Goal: Use online tool/utility: Utilize a website feature to perform a specific function

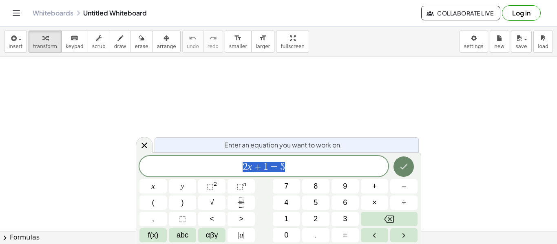
scroll to position [0, 0]
click at [398, 172] on button "Done" at bounding box center [403, 167] width 20 height 20
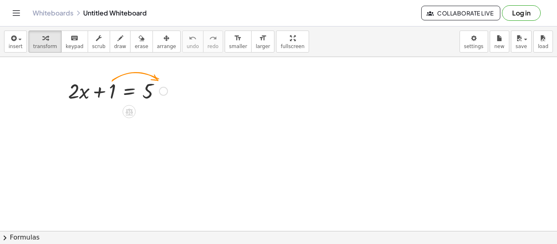
click at [113, 93] on div at bounding box center [118, 91] width 108 height 28
drag, startPoint x: 113, startPoint y: 93, endPoint x: 161, endPoint y: 94, distance: 47.7
click at [161, 94] on div at bounding box center [118, 91] width 108 height 28
click at [69, 50] on button "keyboard keypad" at bounding box center [74, 42] width 27 height 22
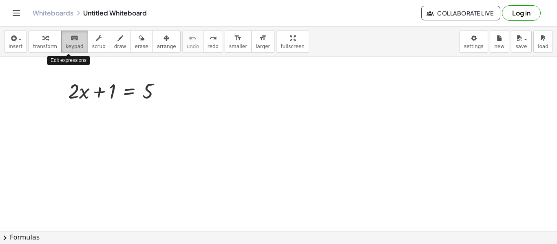
click at [69, 50] on button "keyboard keypad" at bounding box center [74, 42] width 27 height 22
click at [67, 45] on span "keypad" at bounding box center [75, 47] width 18 height 6
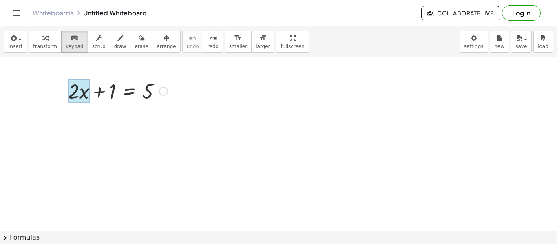
click at [82, 89] on div at bounding box center [79, 92] width 22 height 24
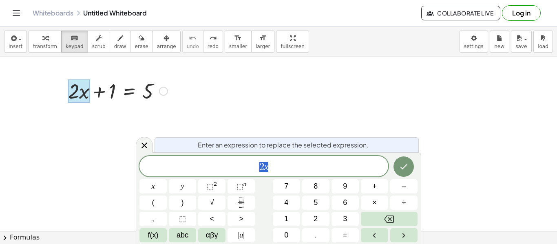
scroll to position [1, 0]
click at [398, 183] on button "–" at bounding box center [403, 186] width 27 height 14
click at [172, 241] on button "abc" at bounding box center [182, 235] width 27 height 14
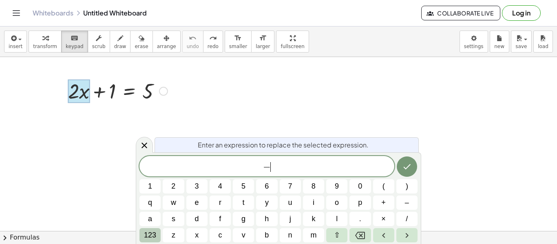
click at [155, 234] on span "123" at bounding box center [150, 235] width 12 height 11
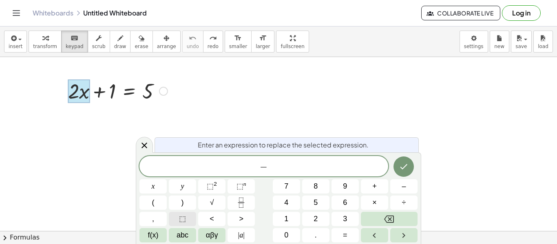
click at [179, 220] on span "⬚" at bounding box center [182, 219] width 7 height 11
click at [372, 221] on button "Backspace" at bounding box center [389, 219] width 57 height 14
click at [221, 236] on button "αβγ" at bounding box center [211, 235] width 27 height 14
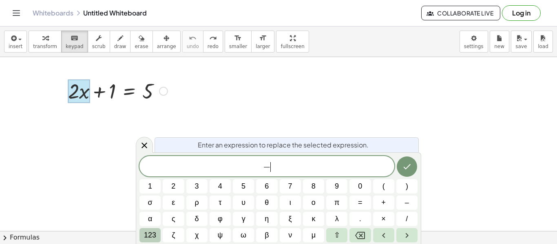
click at [146, 236] on span "123" at bounding box center [150, 235] width 12 height 11
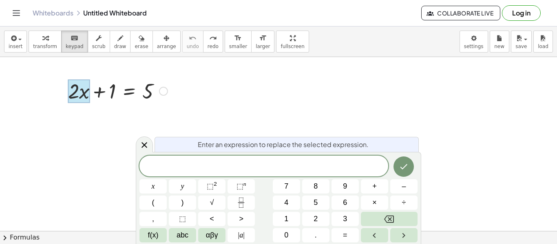
click at [108, 89] on div at bounding box center [118, 91] width 108 height 28
click at [112, 91] on div at bounding box center [118, 91] width 108 height 28
click at [85, 93] on div at bounding box center [79, 92] width 22 height 24
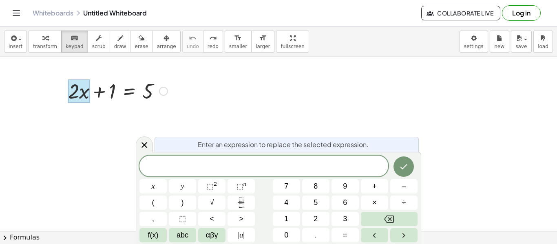
click at [403, 187] on span "–" at bounding box center [404, 186] width 4 height 11
click at [159, 236] on button "f(x)" at bounding box center [152, 235] width 27 height 14
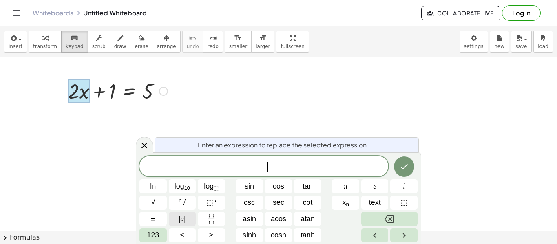
click at [179, 221] on span "|" at bounding box center [180, 219] width 2 height 8
click at [144, 235] on button "123" at bounding box center [152, 235] width 27 height 14
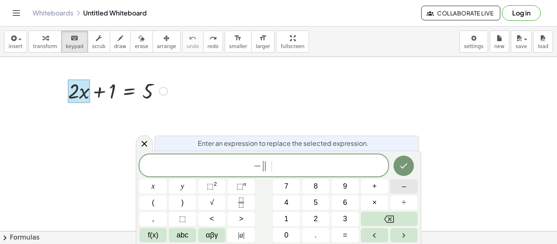
click at [398, 183] on button "–" at bounding box center [403, 186] width 27 height 14
click at [287, 221] on span "1" at bounding box center [286, 219] width 4 height 11
click at [339, 205] on button "6" at bounding box center [345, 203] width 27 height 14
click at [181, 232] on span "abc" at bounding box center [183, 235] width 12 height 11
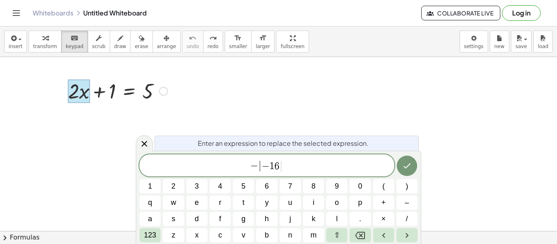
click at [159, 244] on div "Enter an expression to replace the selected expression. − | − 1 6 ​ | 1 2 3 4 5…" at bounding box center [278, 197] width 285 height 93
click at [152, 234] on span "123" at bounding box center [150, 235] width 12 height 11
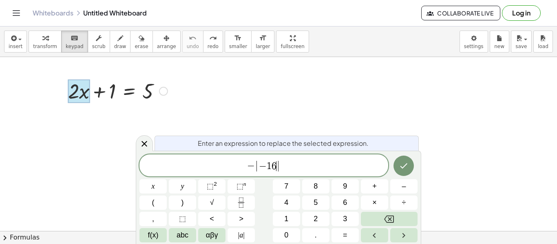
click at [151, 237] on span "f(x)" at bounding box center [153, 235] width 11 height 11
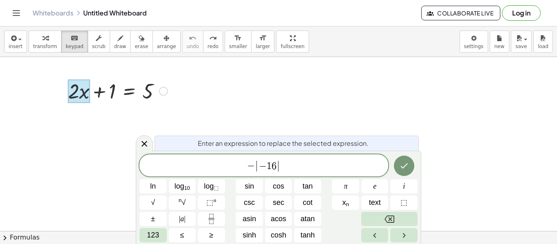
click at [181, 217] on span "| a |" at bounding box center [182, 219] width 7 height 11
click at [159, 234] on button "123" at bounding box center [152, 235] width 27 height 14
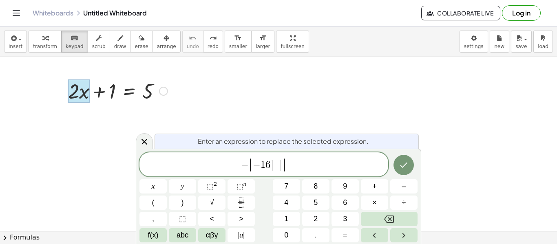
click at [404, 202] on span "÷" at bounding box center [404, 202] width 4 height 11
click at [152, 201] on span "(" at bounding box center [153, 202] width 2 height 11
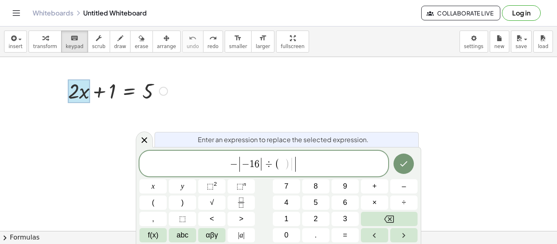
click at [241, 204] on icon "Fraction" at bounding box center [241, 203] width 10 height 10
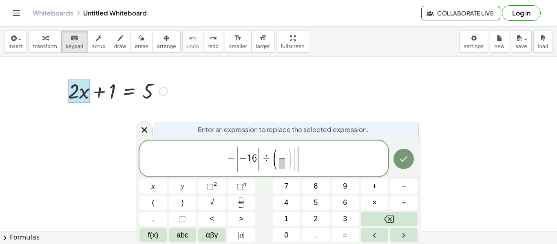
click at [344, 217] on span "3" at bounding box center [345, 219] width 4 height 11
click at [215, 184] on sup "2" at bounding box center [215, 184] width 3 height 6
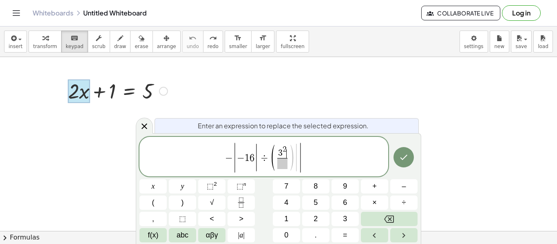
click at [403, 186] on span "–" at bounding box center [404, 186] width 4 height 11
click at [286, 201] on span "4" at bounding box center [286, 202] width 4 height 11
click at [183, 203] on span ")" at bounding box center [182, 202] width 2 height 11
click at [282, 170] on span "( 3 2 − 4 ​ ​ )" at bounding box center [282, 157] width 39 height 25
click at [279, 162] on span at bounding box center [282, 163] width 25 height 11
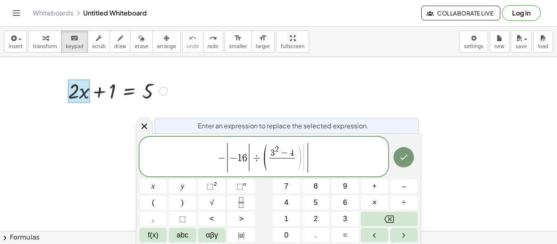
click at [290, 165] on span "​" at bounding box center [282, 163] width 25 height 11
click at [312, 197] on button "5" at bounding box center [315, 203] width 27 height 14
click at [399, 191] on button "–" at bounding box center [403, 186] width 27 height 14
click at [283, 219] on button "1" at bounding box center [286, 219] width 27 height 14
click at [285, 233] on span "0" at bounding box center [286, 235] width 4 height 11
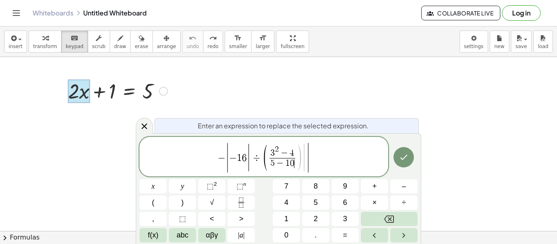
click at [299, 167] on span ")" at bounding box center [299, 158] width 6 height 29
click at [187, 207] on button ")" at bounding box center [182, 203] width 27 height 14
click at [409, 157] on button "Done" at bounding box center [403, 157] width 20 height 20
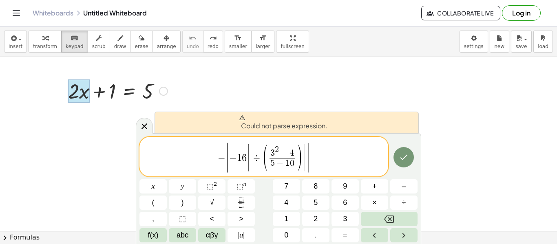
click at [103, 89] on div at bounding box center [118, 91] width 108 height 28
click at [109, 90] on div at bounding box center [118, 91] width 108 height 28
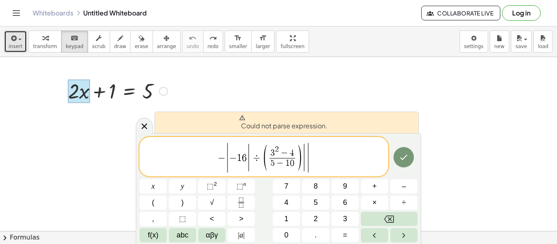
click at [13, 47] on span "insert" at bounding box center [16, 47] width 14 height 6
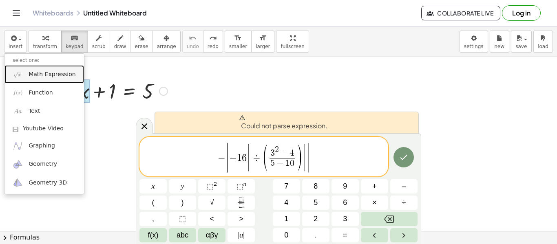
click at [34, 66] on link "Math Expression" at bounding box center [44, 74] width 80 height 18
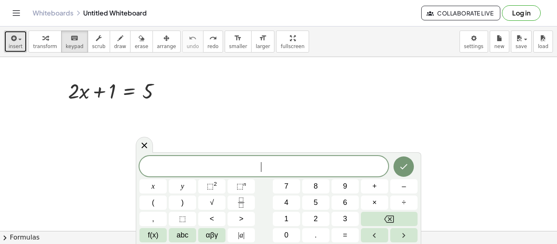
click at [20, 47] on span "insert" at bounding box center [16, 47] width 14 height 6
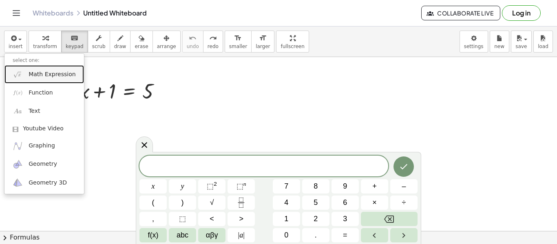
click at [24, 69] on link "Math Expression" at bounding box center [44, 74] width 80 height 18
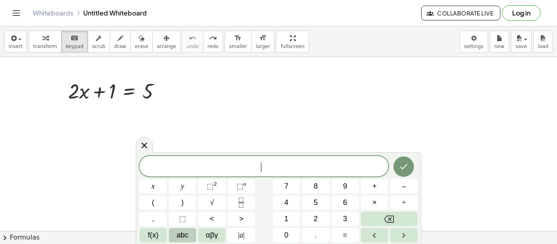
click at [190, 237] on button "abc" at bounding box center [182, 235] width 27 height 14
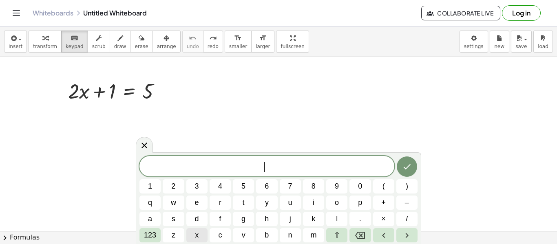
click at [195, 237] on span "x" at bounding box center [197, 235] width 4 height 11
click at [358, 232] on icon "Backspace" at bounding box center [360, 235] width 10 height 7
click at [156, 233] on button "123" at bounding box center [149, 235] width 21 height 14
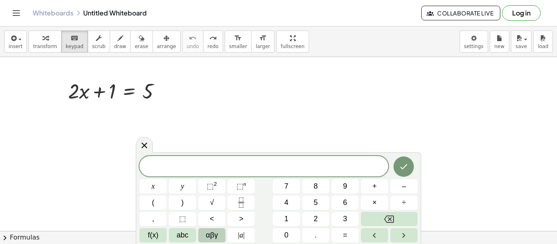
click at [215, 240] on span "αβγ" at bounding box center [212, 235] width 12 height 11
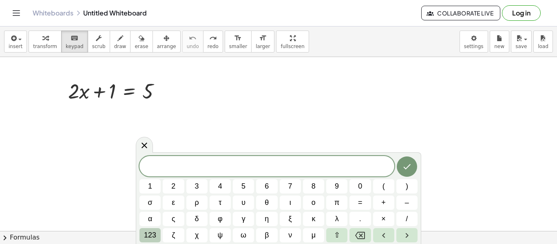
click at [148, 234] on span "123" at bounding box center [150, 235] width 12 height 11
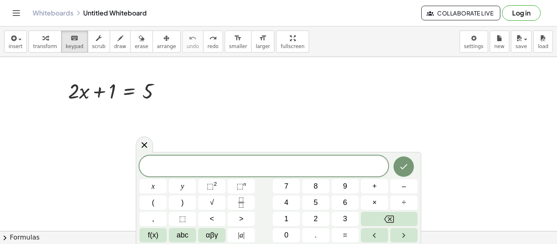
click at [150, 211] on div "x y ⬚ 2 ⬚ n 7 8 9 + – ( ) √ 4 5 6 × ÷ , ⬚ < > 1 2 3 f(x) abc αβγ | a | 0 . =" at bounding box center [278, 199] width 278 height 87
click at [381, 218] on button "Backspace" at bounding box center [389, 219] width 57 height 14
click at [152, 202] on span "(" at bounding box center [153, 202] width 2 height 11
click at [157, 206] on button "(" at bounding box center [152, 203] width 27 height 14
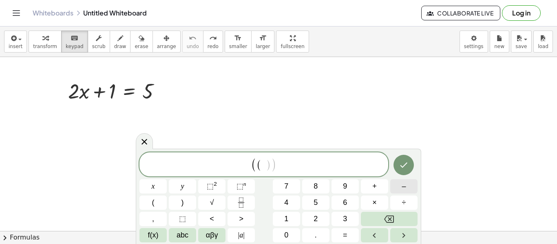
click at [402, 182] on span "–" at bounding box center [404, 186] width 4 height 11
click at [319, 203] on button "5" at bounding box center [315, 203] width 27 height 14
click at [372, 188] on span "+" at bounding box center [374, 186] width 4 height 11
click at [285, 214] on span "1" at bounding box center [286, 219] width 4 height 11
click at [184, 208] on button ")" at bounding box center [182, 203] width 27 height 14
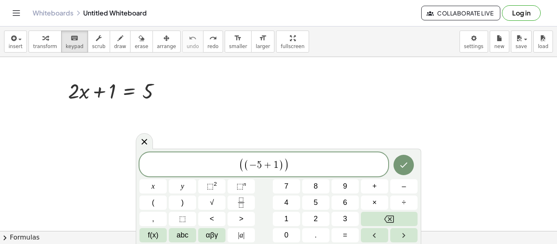
click at [403, 195] on div "( ( − 5 + 1 ) ) x y ⬚ 2 ⬚ n 7 8 9 + – ( ) √ 4 5 6 × ÷ , ⬚ < > 1 2 3 f(x) abc αβ…" at bounding box center [278, 197] width 278 height 90
click at [404, 199] on span "÷" at bounding box center [404, 202] width 4 height 11
click at [317, 217] on span "2" at bounding box center [316, 219] width 4 height 11
click at [301, 165] on span "( ( − 5 + 1 ) ÷ 2 ) ​" at bounding box center [263, 164] width 249 height 15
click at [249, 186] on button "⬚ n" at bounding box center [241, 186] width 27 height 14
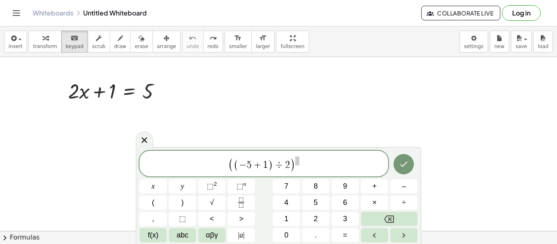
click at [342, 210] on div "( ( − 5 + 1 ) ÷ 2 ) x y ⬚ 2 ⬚ n 7 8 9 + – ( ) √ 4 5 6 × ÷ , ⬚ < > 1 2 3 f(x) ab…" at bounding box center [278, 197] width 278 height 92
click at [345, 216] on span "3" at bounding box center [345, 219] width 4 height 11
click at [309, 162] on span "( ( − 5 + 1 ) ÷ 2 ) 3 ​" at bounding box center [263, 164] width 249 height 17
click at [398, 187] on button "–" at bounding box center [403, 186] width 27 height 14
click at [240, 230] on span "| a |" at bounding box center [241, 235] width 7 height 11
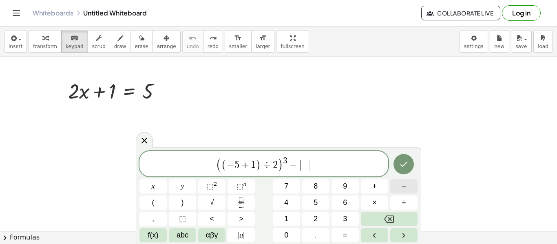
click at [401, 188] on button "–" at bounding box center [403, 186] width 27 height 14
click at [280, 187] on button "7" at bounding box center [286, 186] width 27 height 14
click at [233, 236] on button "| a |" at bounding box center [241, 235] width 27 height 14
click at [405, 166] on icon "Done" at bounding box center [404, 164] width 10 height 10
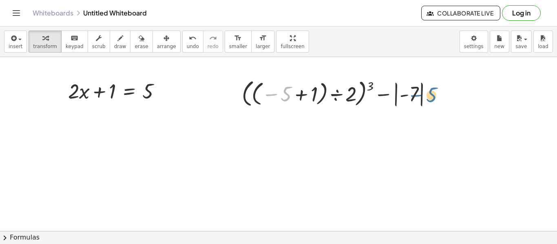
drag, startPoint x: 281, startPoint y: 94, endPoint x: 431, endPoint y: 94, distance: 150.5
click at [431, 94] on div at bounding box center [341, 93] width 206 height 33
click at [312, 93] on div at bounding box center [341, 93] width 206 height 33
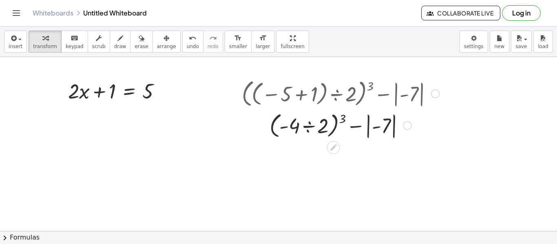
click at [331, 126] on div at bounding box center [341, 125] width 206 height 31
click at [339, 128] on div at bounding box center [341, 125] width 206 height 31
click at [335, 145] on icon at bounding box center [333, 147] width 7 height 7
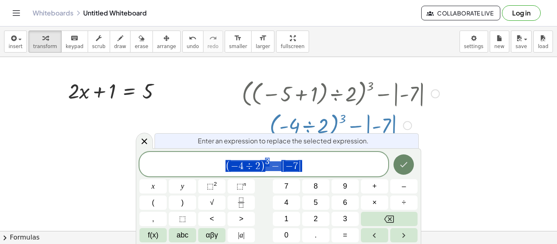
click at [408, 155] on button "Done" at bounding box center [403, 165] width 20 height 20
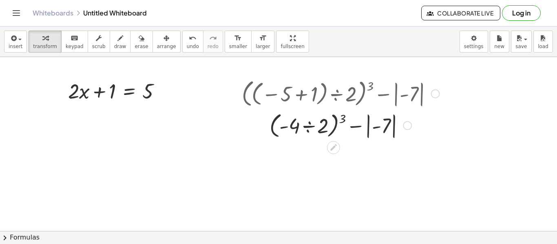
click at [337, 123] on div at bounding box center [341, 125] width 206 height 31
click at [309, 124] on div at bounding box center [341, 125] width 206 height 31
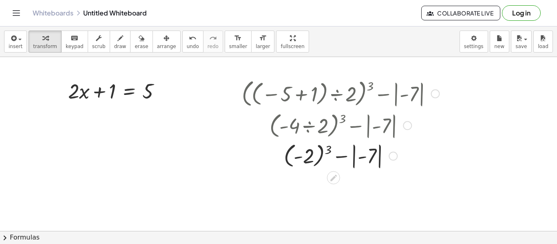
click at [306, 155] on div at bounding box center [341, 155] width 206 height 30
click at [310, 157] on div at bounding box center [341, 155] width 206 height 30
click at [356, 157] on div at bounding box center [341, 155] width 206 height 30
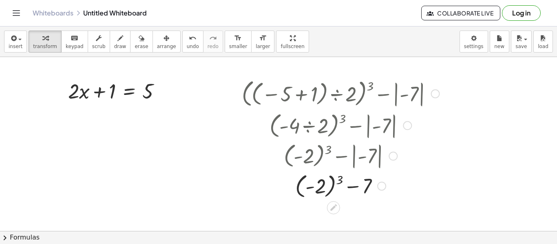
click at [318, 188] on div at bounding box center [341, 185] width 206 height 30
click at [338, 177] on div at bounding box center [341, 185] width 206 height 30
click at [332, 214] on div at bounding box center [341, 214] width 206 height 28
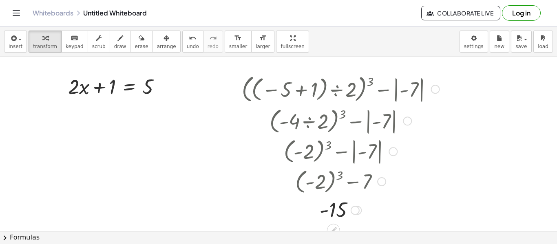
scroll to position [4, 0]
click at [130, 104] on icon at bounding box center [129, 108] width 9 height 9
click at [158, 109] on icon at bounding box center [161, 107] width 7 height 7
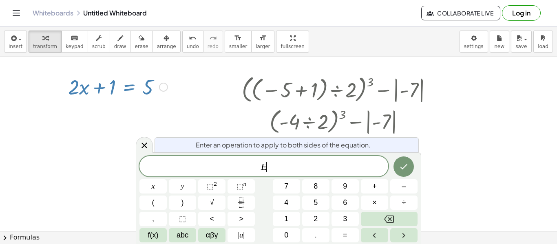
scroll to position [1, 0]
click at [144, 142] on icon at bounding box center [144, 146] width 10 height 10
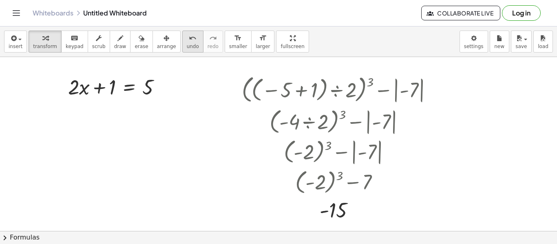
click at [182, 42] on button "undo undo" at bounding box center [192, 42] width 21 height 22
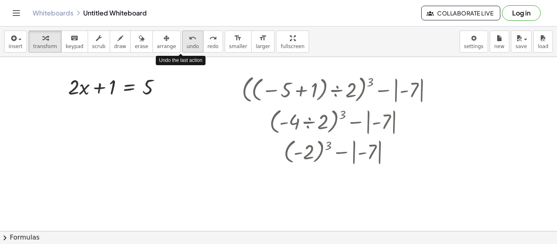
click at [182, 42] on button "undo undo" at bounding box center [192, 42] width 21 height 22
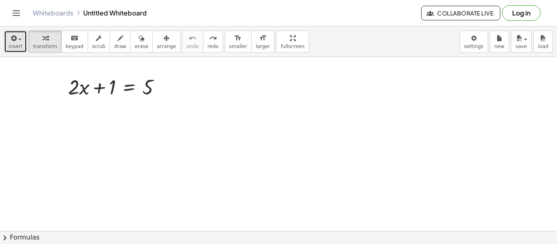
click at [21, 44] on button "insert" at bounding box center [15, 42] width 23 height 22
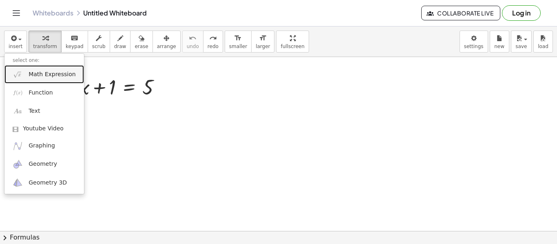
click at [39, 70] on link "Math Expression" at bounding box center [44, 74] width 80 height 18
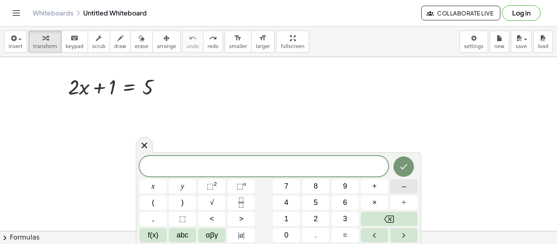
click at [400, 185] on button "–" at bounding box center [403, 186] width 27 height 14
click at [289, 206] on button "4" at bounding box center [286, 203] width 27 height 14
click at [407, 199] on button "÷" at bounding box center [403, 203] width 27 height 14
click at [315, 218] on span "2" at bounding box center [316, 219] width 4 height 11
click at [402, 171] on icon "Done" at bounding box center [404, 167] width 10 height 10
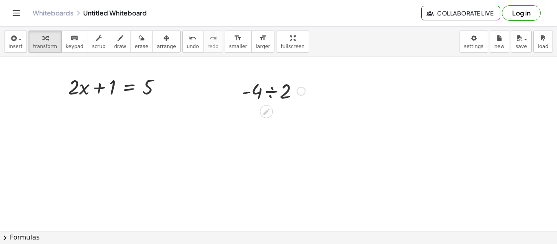
click at [274, 96] on div at bounding box center [273, 91] width 71 height 28
click at [166, 49] on button "arrange" at bounding box center [166, 42] width 28 height 22
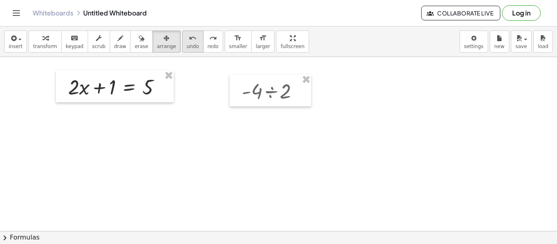
click at [187, 46] on span "undo" at bounding box center [193, 47] width 12 height 6
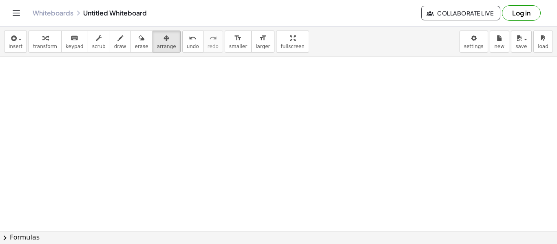
click at [185, 78] on div at bounding box center [278, 227] width 557 height 348
click at [164, 53] on div "insert select one: Math Expression Function Text Youtube Video Graphing Geometr…" at bounding box center [278, 42] width 557 height 31
click at [160, 49] on span "arrange" at bounding box center [166, 47] width 19 height 6
click at [18, 49] on span "insert" at bounding box center [16, 47] width 14 height 6
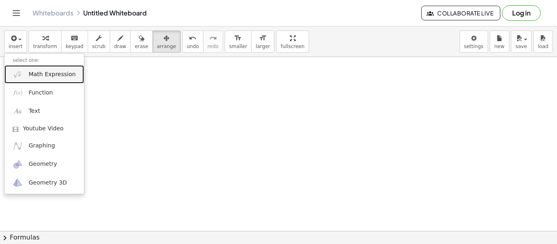
click at [30, 73] on span "Math Expression" at bounding box center [52, 75] width 47 height 8
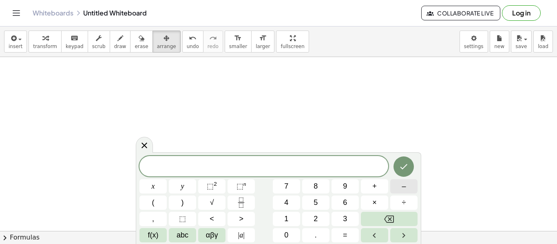
click at [400, 187] on button "–" at bounding box center [403, 186] width 27 height 14
click at [280, 191] on button "7" at bounding box center [286, 186] width 27 height 14
click at [402, 190] on span "–" at bounding box center [404, 186] width 4 height 11
click at [324, 217] on button "2" at bounding box center [315, 219] width 27 height 14
click at [412, 168] on button "Done" at bounding box center [403, 167] width 20 height 20
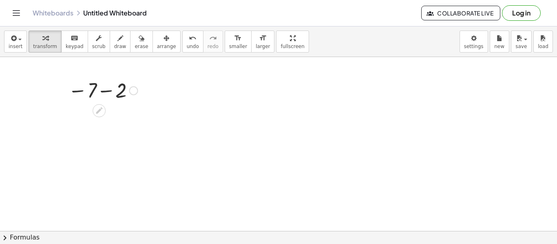
click at [105, 95] on div at bounding box center [103, 90] width 78 height 27
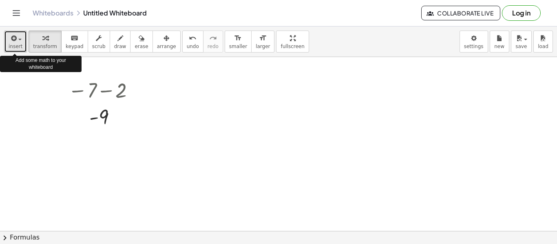
click at [15, 38] on icon "button" at bounding box center [12, 38] width 7 height 10
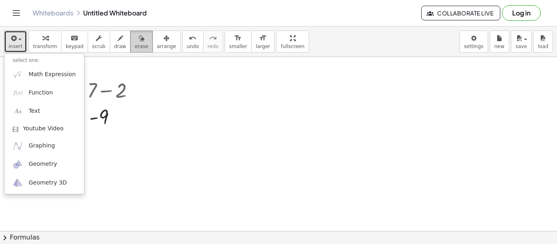
click at [135, 44] on span "erase" at bounding box center [141, 47] width 13 height 6
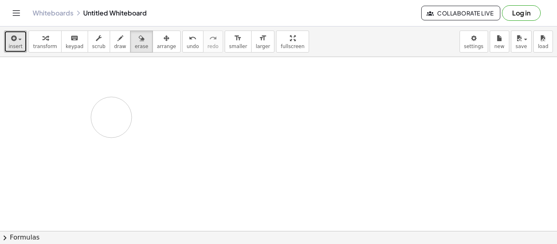
drag, startPoint x: 115, startPoint y: 89, endPoint x: 106, endPoint y: 117, distance: 29.5
click at [106, 117] on div at bounding box center [278, 227] width 557 height 348
drag, startPoint x: 108, startPoint y: 116, endPoint x: 104, endPoint y: 94, distance: 22.7
click at [104, 94] on div at bounding box center [278, 227] width 557 height 348
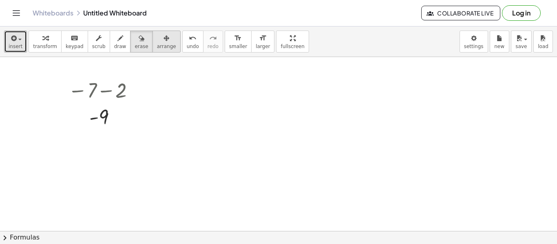
click at [157, 45] on span "arrange" at bounding box center [166, 47] width 19 height 6
click at [206, 97] on div at bounding box center [278, 227] width 557 height 348
